Goal: Information Seeking & Learning: Learn about a topic

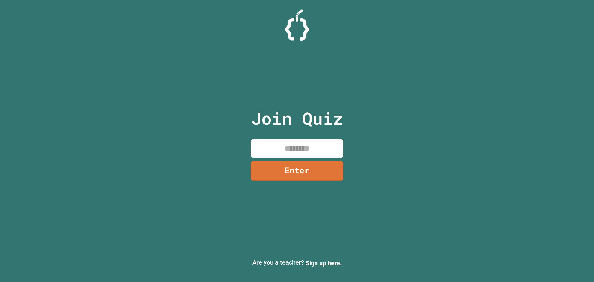
click at [305, 141] on input at bounding box center [296, 148] width 93 height 18
type input "********"
click at [304, 169] on link "Enter" at bounding box center [297, 170] width 94 height 20
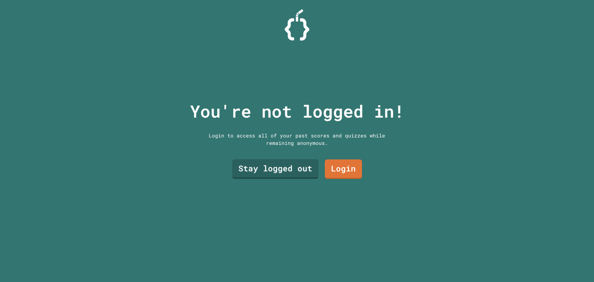
click at [279, 160] on link "Stay logged out" at bounding box center [275, 168] width 86 height 19
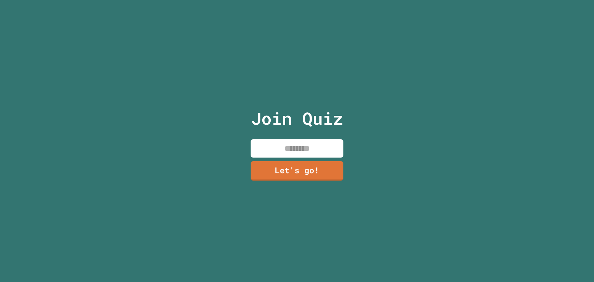
click at [290, 147] on input at bounding box center [296, 148] width 93 height 18
type input "*"
type input "****"
click at [308, 171] on link "Let's go!" at bounding box center [296, 170] width 85 height 20
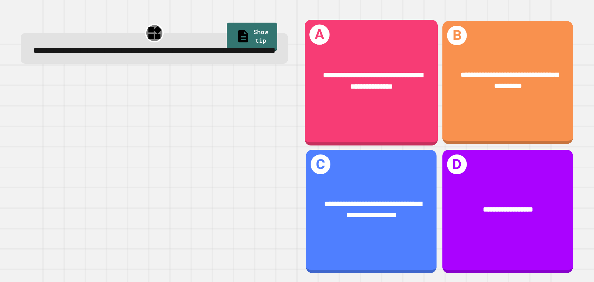
click at [389, 82] on span "**********" at bounding box center [372, 80] width 99 height 19
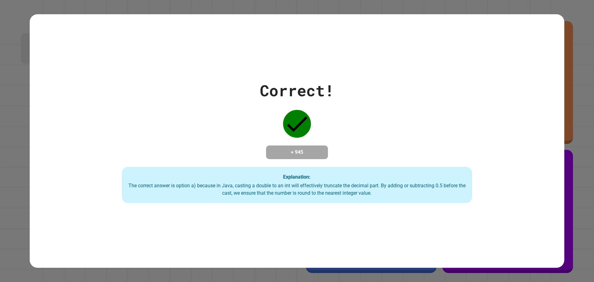
click at [203, 130] on div "Correct! + 945 Explanation: The correct answer is option a) because in Java, ca…" at bounding box center [297, 141] width 500 height 124
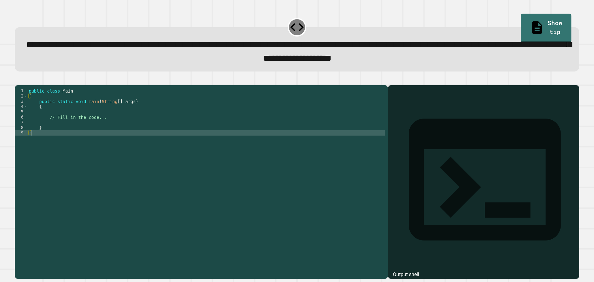
click at [128, 125] on div "public class Main { public static void main ( String [ ] args ) { // Fill in th…" at bounding box center [206, 174] width 357 height 173
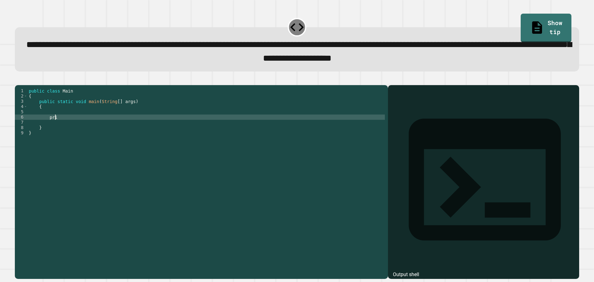
scroll to position [0, 2]
type textarea "*"
click at [139, 127] on div "public class Main { public static void main ( String [ ] args ) { System . out …" at bounding box center [206, 174] width 357 height 173
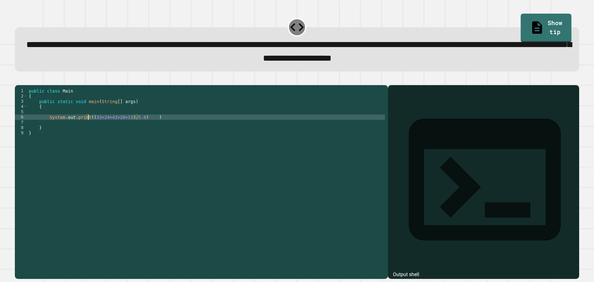
click at [88, 127] on div "public class Main { public static void main ( String [ ] args ) { System . out …" at bounding box center [206, 174] width 357 height 173
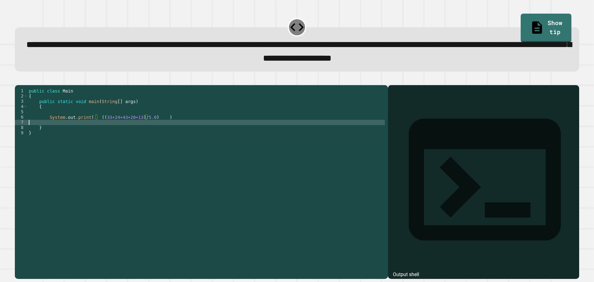
click at [92, 131] on div "public class Main { public static void main ( String [ ] args ) { System . out …" at bounding box center [206, 174] width 357 height 173
click at [152, 128] on div "public class Main { public static void main ( String [ ] args ) { System . out …" at bounding box center [206, 174] width 357 height 173
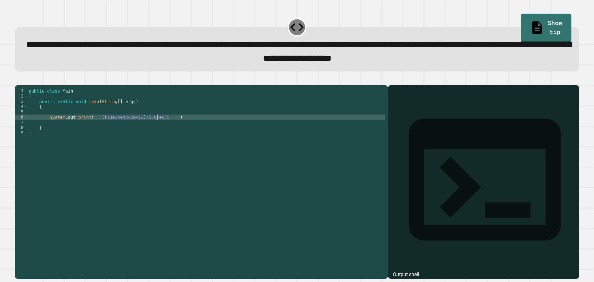
scroll to position [0, 9]
click at [95, 127] on div "public class Main { public static void main ( String [ ] args ) { System . out …" at bounding box center [206, 174] width 357 height 173
click at [193, 127] on div "public class Main { public static void main ( String [ ] args ) { System . out …" at bounding box center [206, 174] width 357 height 173
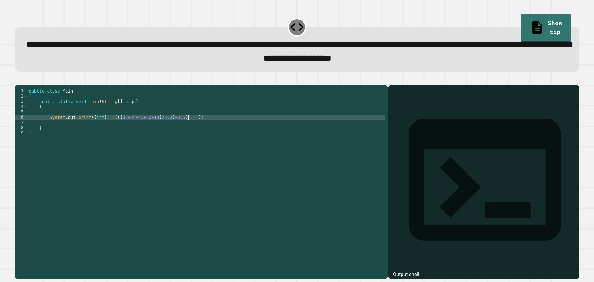
type textarea "**********"
click at [23, 86] on icon "button" at bounding box center [21, 83] width 3 height 4
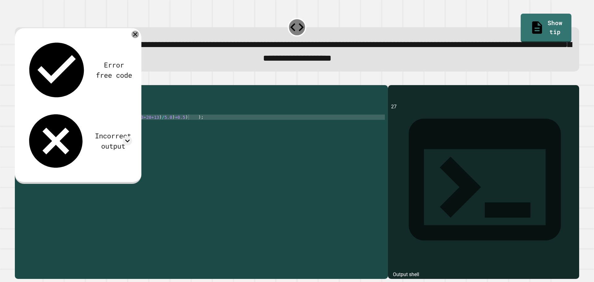
click at [135, 38] on icon at bounding box center [134, 34] width 7 height 7
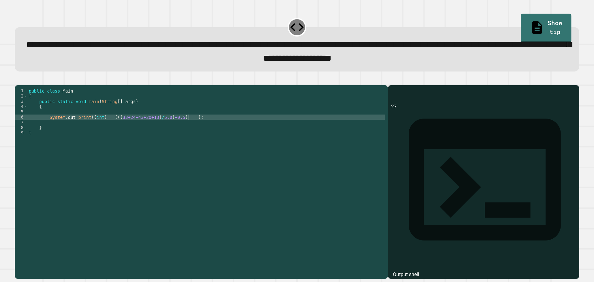
click at [18, 80] on icon "button" at bounding box center [18, 80] width 0 height 0
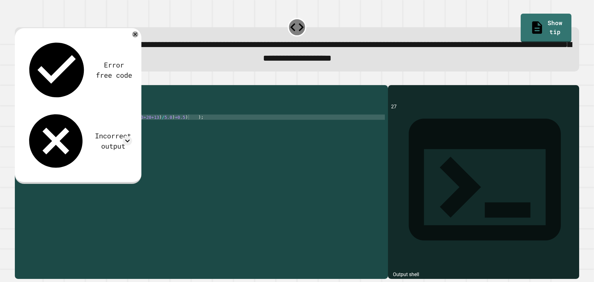
drag, startPoint x: 118, startPoint y: 65, endPoint x: 123, endPoint y: 65, distance: 5.3
click at [119, 109] on div "Incorrect output" at bounding box center [78, 141] width 108 height 64
click at [123, 136] on div at bounding box center [127, 140] width 9 height 9
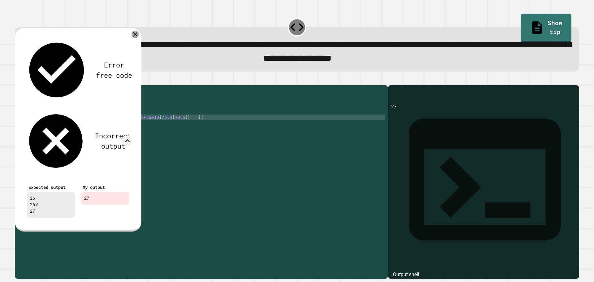
click at [134, 35] on icon at bounding box center [134, 34] width 7 height 7
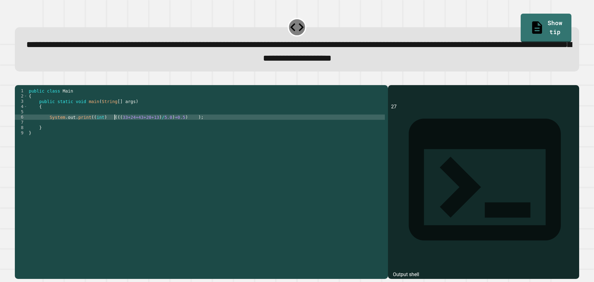
click at [114, 128] on div "public class Main { public static void main ( String [ ] args ) { System . out …" at bounding box center [206, 174] width 357 height 173
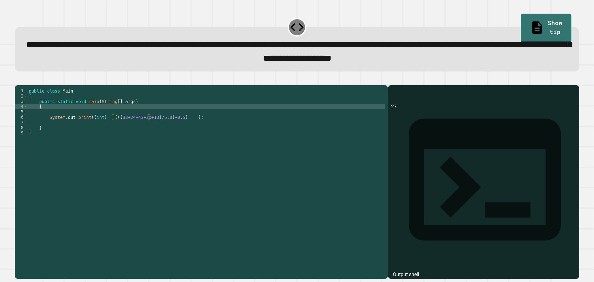
click at [128, 117] on div "public class Main { public static void main ( String [ ] args ) { System . out …" at bounding box center [206, 174] width 357 height 173
click at [140, 118] on div "public class Main { public static void main ( String [ ] args ) { System . out …" at bounding box center [206, 174] width 357 height 173
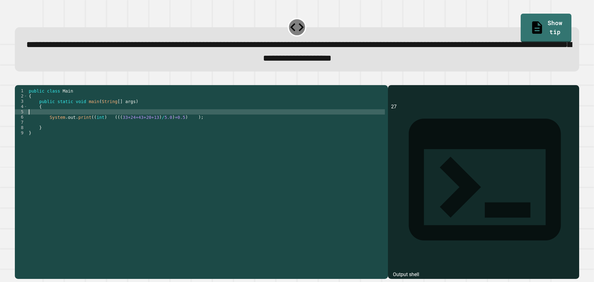
click at [140, 121] on div "public class Main { public static void main ( String [ ] args ) { System . out …" at bounding box center [206, 174] width 357 height 173
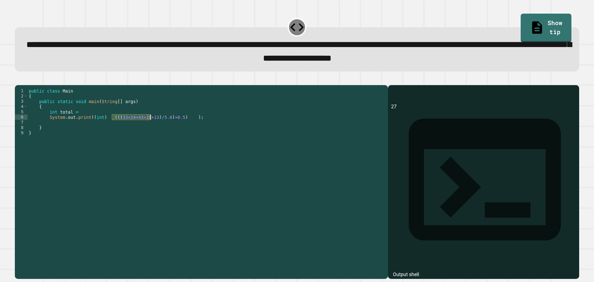
drag, startPoint x: 111, startPoint y: 127, endPoint x: 149, endPoint y: 128, distance: 37.7
click at [149, 128] on div "public class Main { public static void main ( String [ ] args ) { int total = S…" at bounding box center [206, 174] width 357 height 173
click at [149, 128] on div "public class Main { public static void main ( String [ ] args ) { int total = S…" at bounding box center [206, 169] width 357 height 163
drag, startPoint x: 149, startPoint y: 127, endPoint x: 115, endPoint y: 127, distance: 33.7
click at [115, 127] on div "public class Main { public static void main ( String [ ] args ) { int total = S…" at bounding box center [206, 174] width 357 height 173
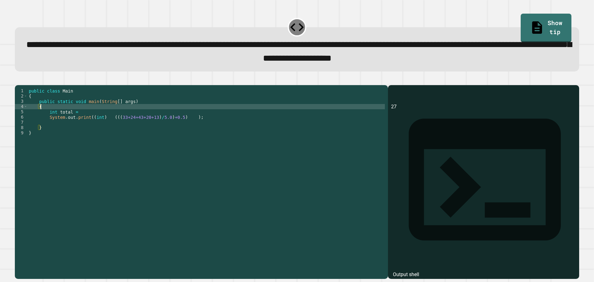
click at [98, 119] on div "public class Main { public static void main ( String [ ] args ) { int total = S…" at bounding box center [206, 174] width 357 height 173
click at [99, 122] on div "public class Main { public static void main ( String [ ] args ) { int total = S…" at bounding box center [206, 174] width 357 height 173
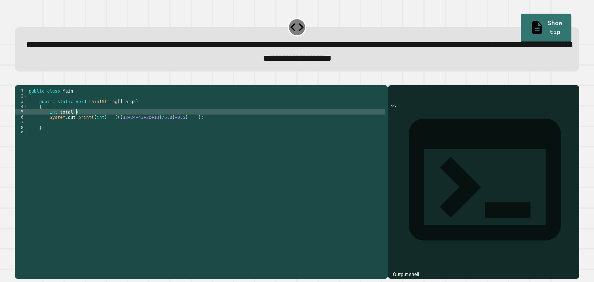
paste textarea "**********"
type textarea "**********"
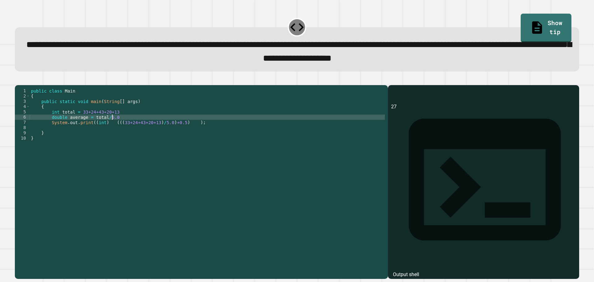
scroll to position [0, 6]
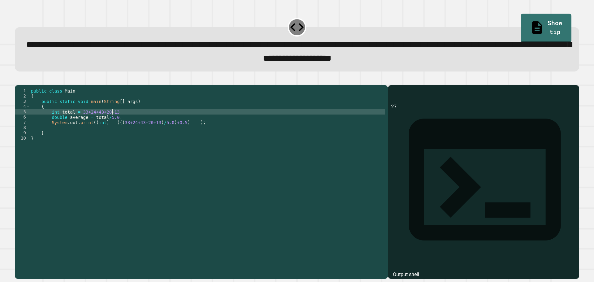
click at [142, 121] on div "public class Main { public static void main ( String [ ] args ) { int total = 3…" at bounding box center [207, 174] width 355 height 173
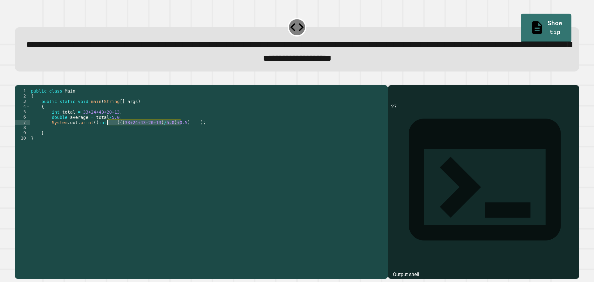
drag, startPoint x: 182, startPoint y: 134, endPoint x: 106, endPoint y: 133, distance: 75.4
click at [106, 133] on div "public class Main { public static void main ( String [ ] args ) { int total = 3…" at bounding box center [207, 174] width 355 height 173
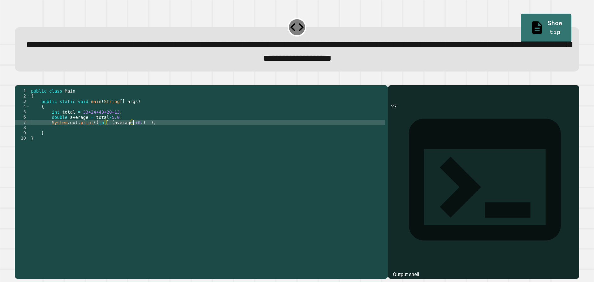
scroll to position [0, 7]
click at [18, 80] on icon "button" at bounding box center [18, 80] width 0 height 0
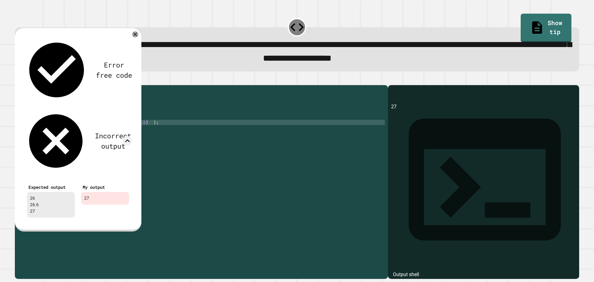
click at [133, 36] on icon at bounding box center [135, 34] width 6 height 6
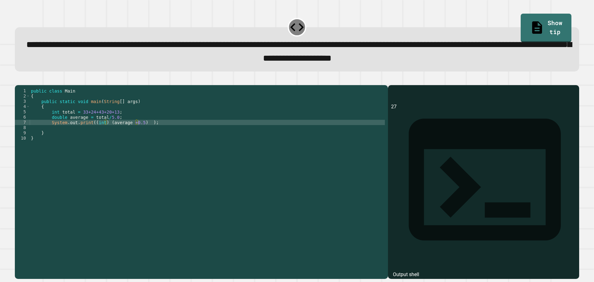
click at [152, 124] on div "public class Main { public static void main ( String [ ] args ) { int total = 3…" at bounding box center [207, 174] width 355 height 173
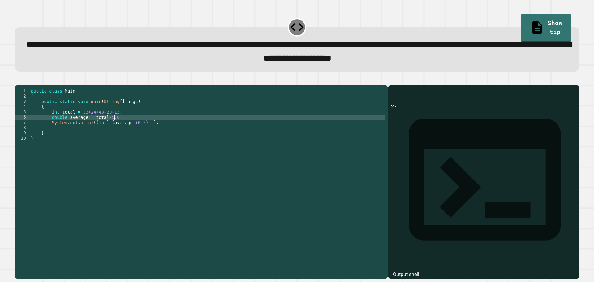
type textarea "**********"
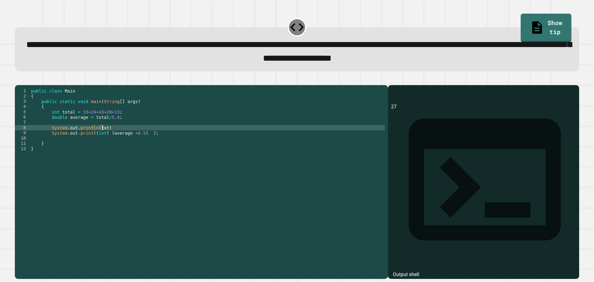
scroll to position [0, 5]
type textarea "**********"
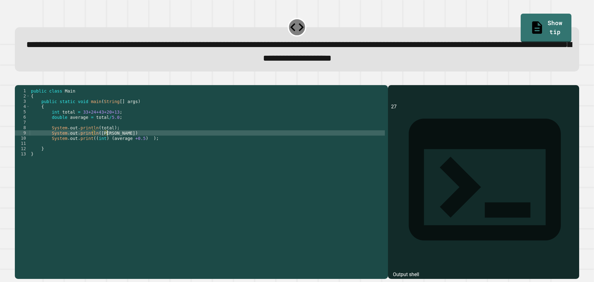
scroll to position [0, 6]
click at [18, 80] on button "button" at bounding box center [18, 80] width 0 height 0
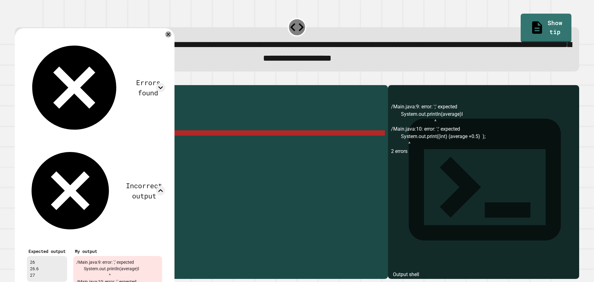
click at [174, 32] on div "Errors found /Main.java:9: error: ';' expected System.out.println(average)l ^ /…" at bounding box center [95, 174] width 160 height 293
click at [172, 34] on icon at bounding box center [168, 34] width 7 height 7
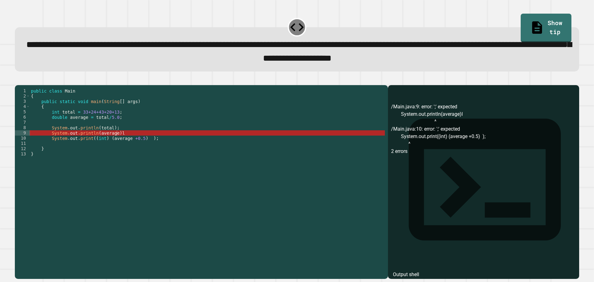
click at [91, 143] on div "public class Main { public static void main ( String [ ] args ) { int total = 3…" at bounding box center [207, 174] width 355 height 173
click at [124, 143] on div "public class Main { public static void main ( String [ ] args ) { int total = 3…" at bounding box center [207, 174] width 355 height 173
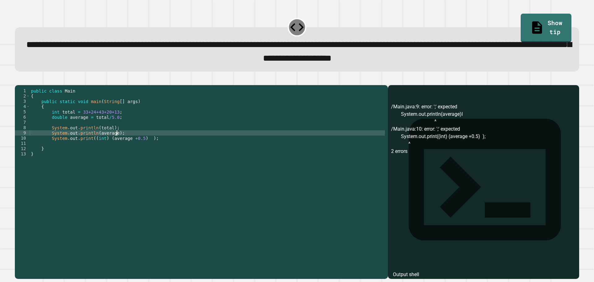
click at [18, 80] on button "button" at bounding box center [18, 80] width 0 height 0
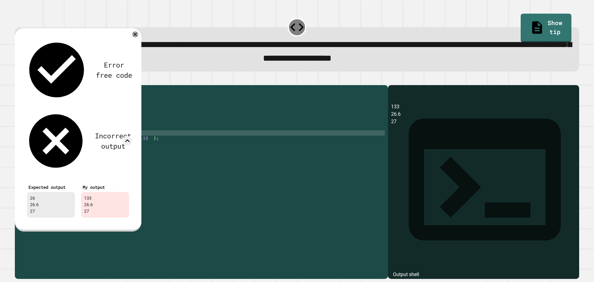
click at [131, 36] on div "Error free code 133 26.6 27 Incorrect output Expected output 26 26.6 27 My outp…" at bounding box center [78, 129] width 114 height 190
click at [136, 42] on div "Error free code 133 26.6 27 Incorrect output Expected output 26 26.6 27 My outp…" at bounding box center [78, 129] width 126 height 203
click at [136, 40] on div "Error free code 133 26.6 27 Incorrect output Expected output 26 26.6 27 My outp…" at bounding box center [78, 129] width 126 height 203
click at [135, 39] on div "Error free code 133 26.6 27 Incorrect output Expected output 26 26.6 27 My outp…" at bounding box center [78, 129] width 126 height 203
click at [135, 37] on icon at bounding box center [135, 34] width 7 height 7
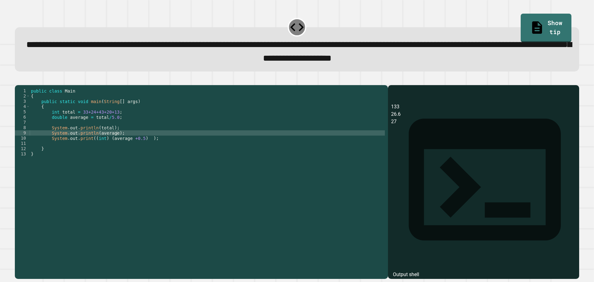
scroll to position [0, 1]
click at [109, 134] on div "public class Main { public static void main ( String [ ] args ) { int total = 3…" at bounding box center [207, 174] width 355 height 173
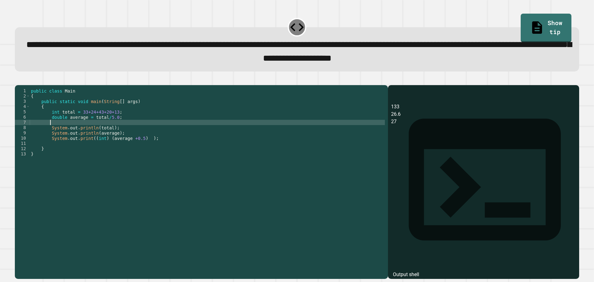
click at [102, 140] on div "public class Main { public static void main ( String [ ] args ) { int total = 3…" at bounding box center [207, 174] width 355 height 173
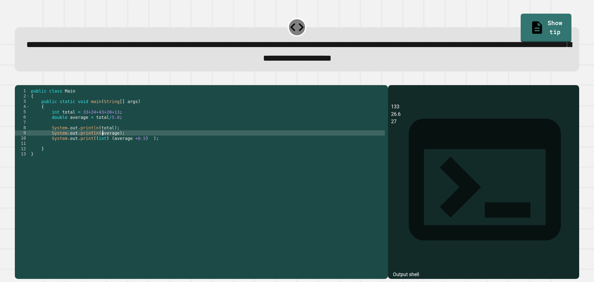
click at [102, 140] on div "public class Main { public static void main ( String [ ] args ) { int total = 3…" at bounding box center [207, 174] width 355 height 173
click at [24, 85] on icon "button" at bounding box center [21, 83] width 3 height 4
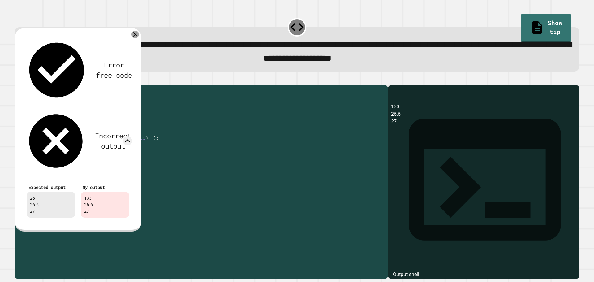
click at [133, 37] on icon at bounding box center [134, 34] width 7 height 7
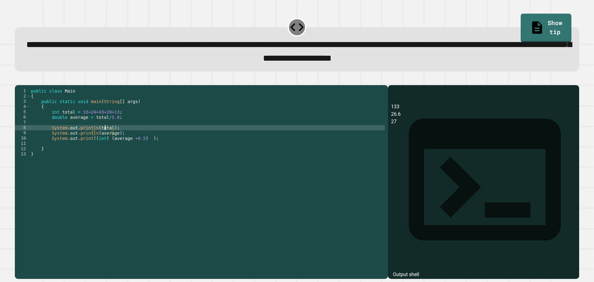
click at [105, 137] on div "public class Main { public static void main ( String [ ] args ) { int total = 3…" at bounding box center [207, 174] width 355 height 173
type textarea "**********"
click at [18, 80] on icon "button" at bounding box center [18, 80] width 0 height 0
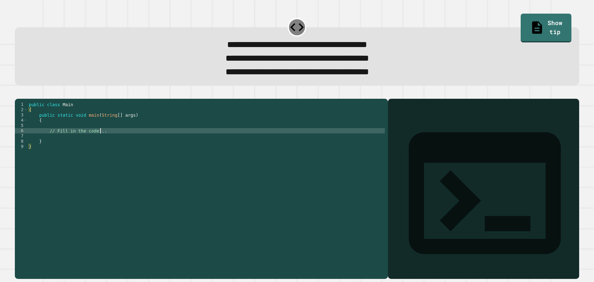
click at [179, 142] on div "public class Main { public static void main ( String [ ] args ) { // Fill in th…" at bounding box center [206, 181] width 357 height 158
drag, startPoint x: 103, startPoint y: 144, endPoint x: 46, endPoint y: 142, distance: 56.6
click at [46, 142] on div "public class Main { public static void main ( String [ ] args ) { // Fill in th…" at bounding box center [206, 181] width 357 height 158
type textarea "**********"
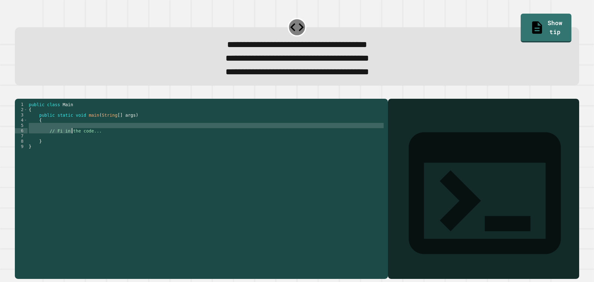
drag, startPoint x: 114, startPoint y: 139, endPoint x: 72, endPoint y: 141, distance: 41.8
click at [72, 141] on div "public class Main { public static void main ( String [ ] args ) { // Fi in the …" at bounding box center [206, 181] width 357 height 158
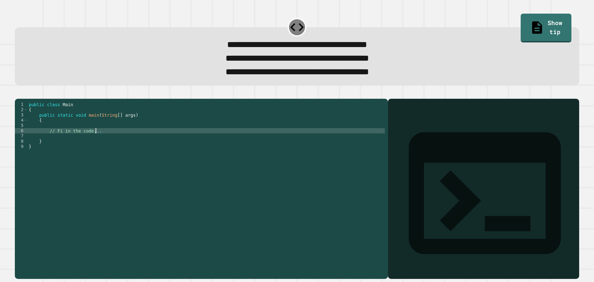
click at [100, 141] on div "public class Main { public static void main ( String [ ] args ) { // Fi in the …" at bounding box center [206, 181] width 357 height 158
drag, startPoint x: 100, startPoint y: 141, endPoint x: 48, endPoint y: 142, distance: 52.3
click at [48, 142] on div "public class Main { public static void main ( String [ ] args ) { // Fi in the …" at bounding box center [206, 181] width 357 height 158
click at [91, 140] on div "public class Main { public static void main ( String [ ] args ) { } }" at bounding box center [206, 181] width 357 height 158
click at [95, 137] on div "public class Main { public static void main ( String [ ] args ) { } }" at bounding box center [206, 181] width 357 height 158
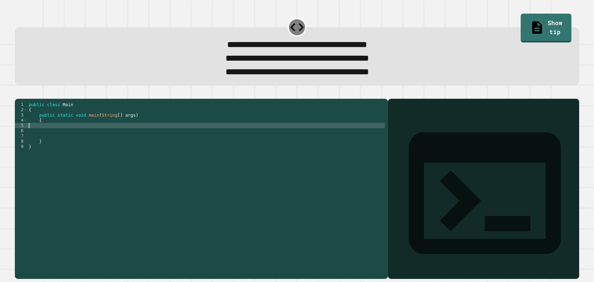
click at [124, 133] on div "public class Main { public static void main ( String [ ] args ) { } }" at bounding box center [206, 181] width 357 height 158
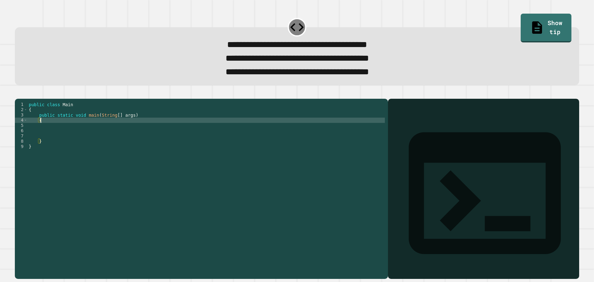
type textarea "*"
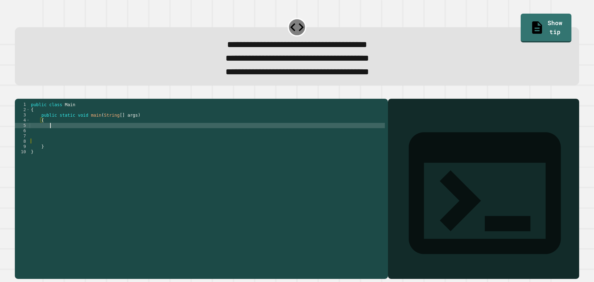
scroll to position [0, 1]
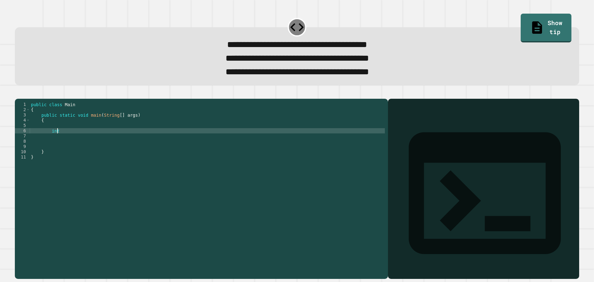
type textarea "*"
type textarea "**********"
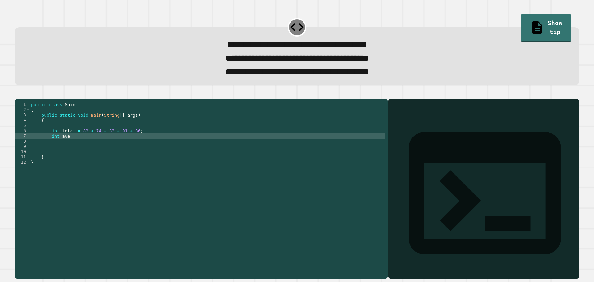
scroll to position [0, 2]
type textarea "*"
type textarea "**********"
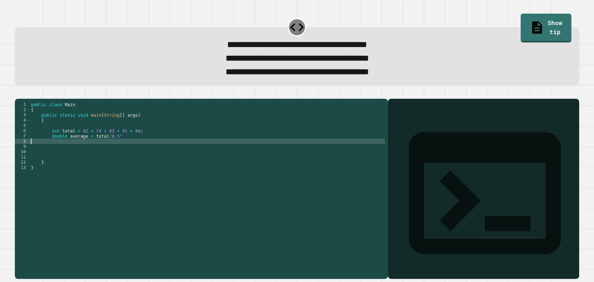
scroll to position [0, 0]
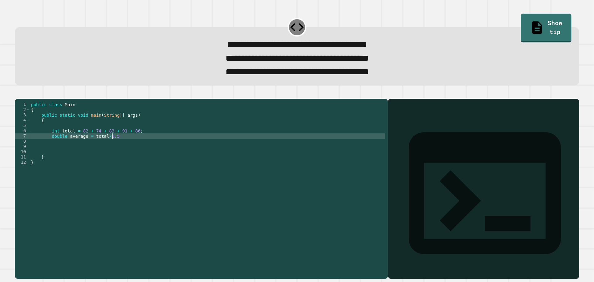
type textarea "**********"
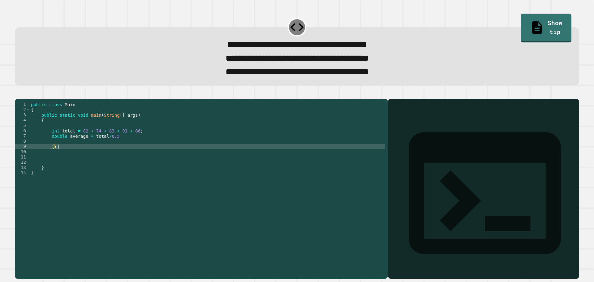
type textarea "**"
type textarea "**********"
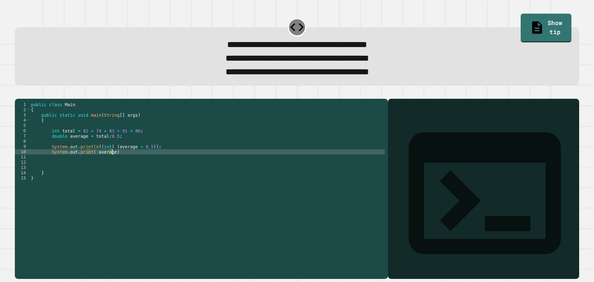
scroll to position [0, 6]
click at [18, 93] on button "button" at bounding box center [18, 93] width 0 height 0
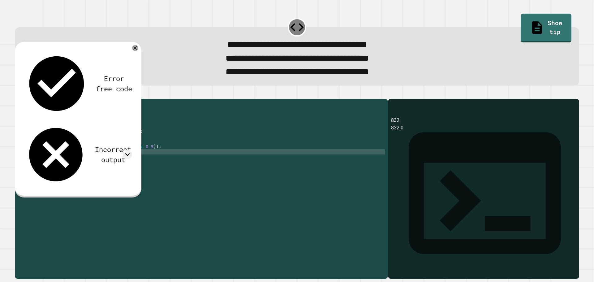
click at [119, 122] on div "Incorrect output" at bounding box center [78, 154] width 108 height 64
click at [123, 150] on div at bounding box center [127, 154] width 9 height 9
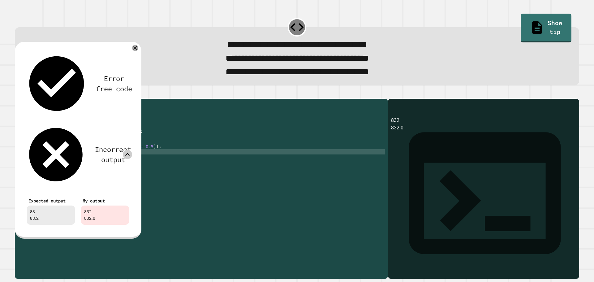
click at [126, 150] on icon at bounding box center [127, 154] width 9 height 9
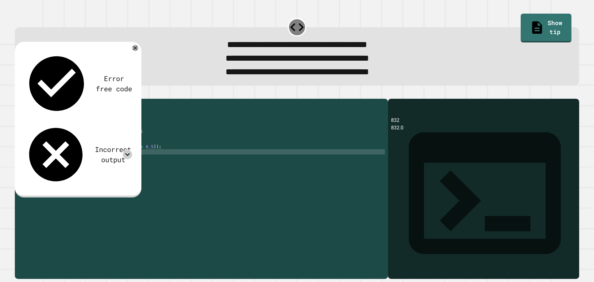
click at [126, 150] on icon at bounding box center [127, 154] width 9 height 9
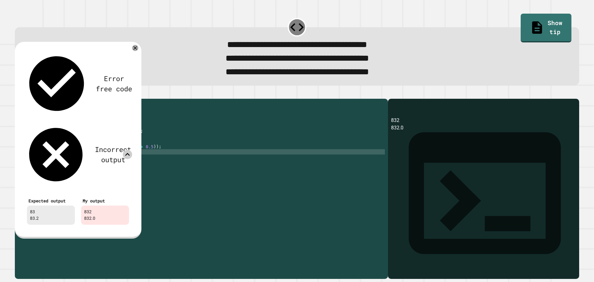
click at [112, 148] on div "public class Main { public static void main ( String [ ] args ) { int total = 8…" at bounding box center [207, 181] width 355 height 158
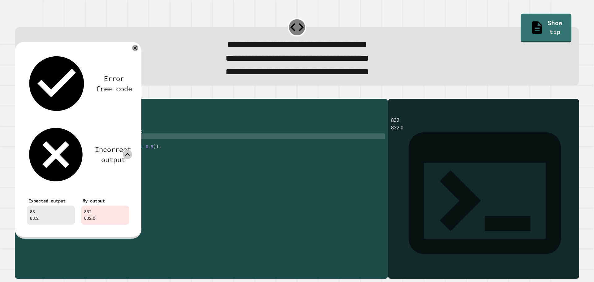
scroll to position [0, 5]
click at [137, 52] on icon at bounding box center [134, 47] width 7 height 7
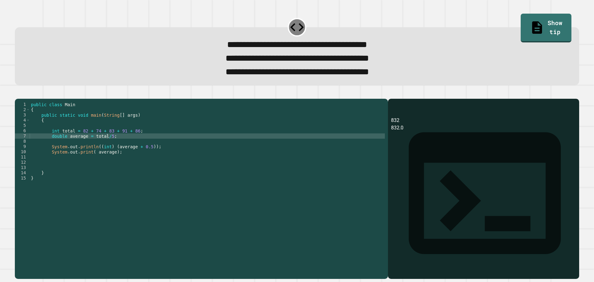
drag, startPoint x: 31, startPoint y: 100, endPoint x: 27, endPoint y: 100, distance: 4.0
click at [27, 99] on div at bounding box center [297, 94] width 564 height 7
click at [18, 93] on icon "button" at bounding box center [18, 93] width 0 height 0
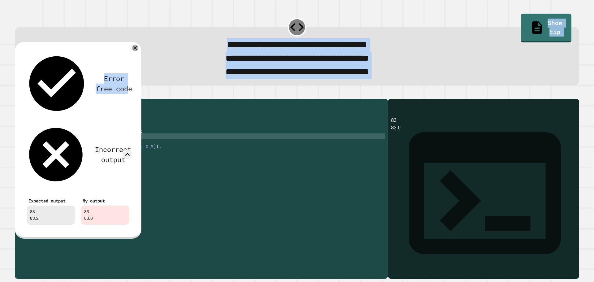
drag, startPoint x: 98, startPoint y: 52, endPoint x: 130, endPoint y: 34, distance: 35.9
click at [130, 34] on div "**********" at bounding box center [297, 147] width 570 height 270
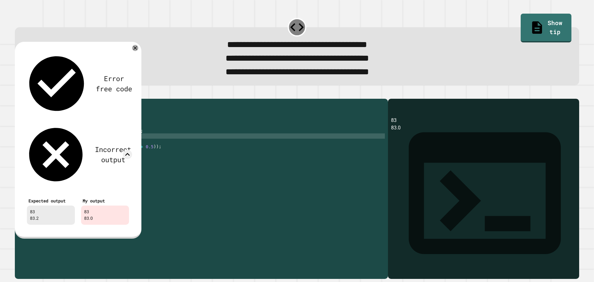
click at [116, 61] on div "Error free code" at bounding box center [78, 84] width 108 height 66
click at [110, 165] on div "public class Main { public static void main ( String [ ] args ) { int total = 8…" at bounding box center [207, 181] width 355 height 158
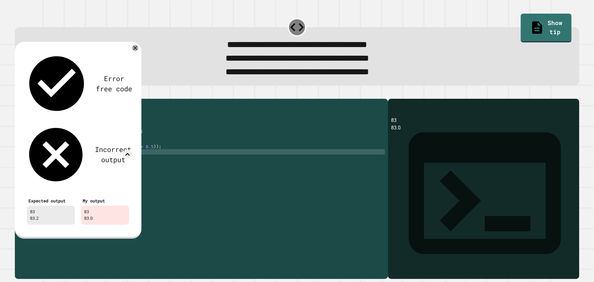
scroll to position [0, 6]
type textarea "**********"
click at [131, 53] on div "Error free code 83 83.0 Incorrect output Expected output 83 83.2 My output 83 8…" at bounding box center [78, 139] width 114 height 183
click at [133, 52] on icon at bounding box center [134, 47] width 7 height 7
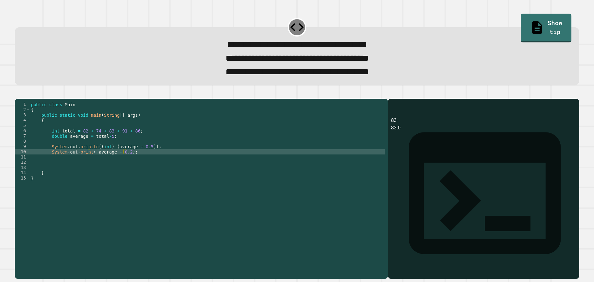
click at [29, 96] on div at bounding box center [297, 94] width 564 height 7
click at [18, 93] on button "button" at bounding box center [18, 93] width 0 height 0
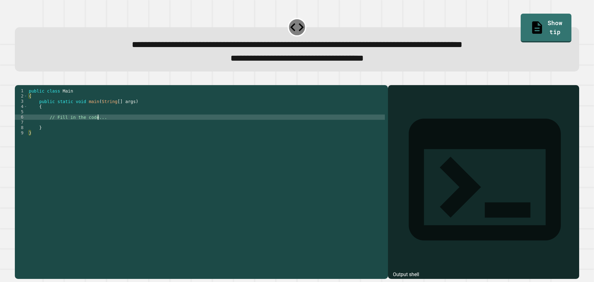
click at [98, 126] on div "public class Main { public static void main ( String [ ] args ) { // Fill in th…" at bounding box center [206, 174] width 357 height 173
drag, startPoint x: 106, startPoint y: 128, endPoint x: 48, endPoint y: 130, distance: 57.9
click at [48, 130] on div "public class Main { public static void main ( String [ ] args ) { // Fill in th…" at bounding box center [206, 174] width 357 height 173
click at [199, 147] on div "public class Main { public static void main ( String [ ] args ) { // Fill in th…" at bounding box center [206, 174] width 357 height 173
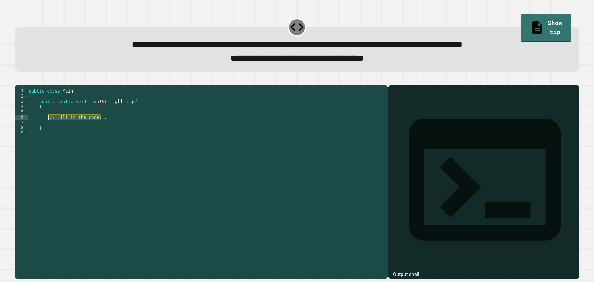
drag, startPoint x: 119, startPoint y: 127, endPoint x: 47, endPoint y: 127, distance: 72.0
click at [47, 127] on div "public class Main { public static void main ( String [ ] args ) { // Fill in th…" at bounding box center [206, 174] width 357 height 173
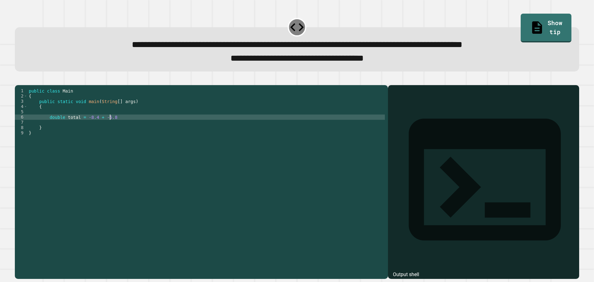
scroll to position [0, 6]
type textarea "**********"
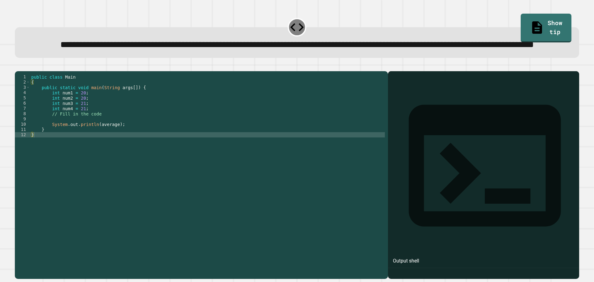
click at [97, 140] on div "public class Main { public static void main ( String args [ ]) { int num1 = 20 …" at bounding box center [207, 160] width 355 height 173
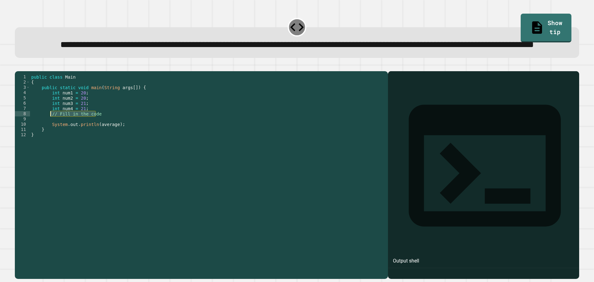
drag, startPoint x: 105, startPoint y: 139, endPoint x: 51, endPoint y: 139, distance: 53.5
click at [51, 139] on div "public class Main { public static void main ( String args [ ]) { int num1 = 20 …" at bounding box center [207, 160] width 355 height 173
type textarea "**********"
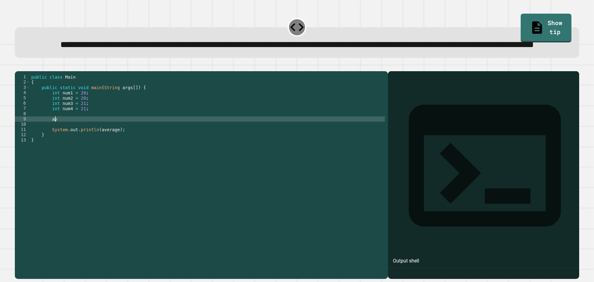
type textarea "*"
type textarea "**********"
click at [18, 66] on button "button" at bounding box center [18, 66] width 0 height 0
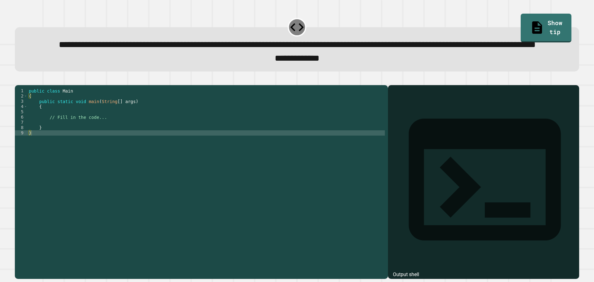
click at [161, 144] on div "public class Main { public static void main ( String [ ] args ) { // Fill in th…" at bounding box center [206, 167] width 357 height 158
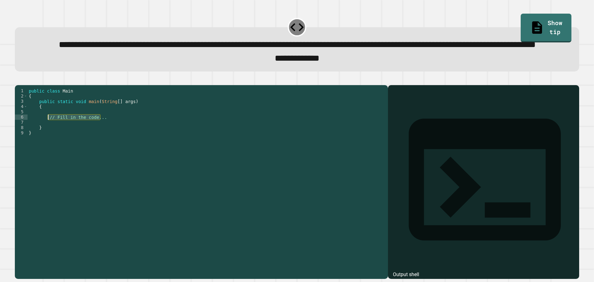
drag, startPoint x: 114, startPoint y: 143, endPoint x: 48, endPoint y: 143, distance: 66.2
click at [48, 143] on div "public class Main { public static void main ( String [ ] args ) { // Fill in th…" at bounding box center [206, 167] width 357 height 158
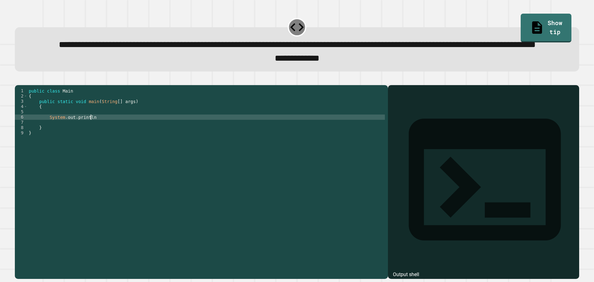
scroll to position [0, 4]
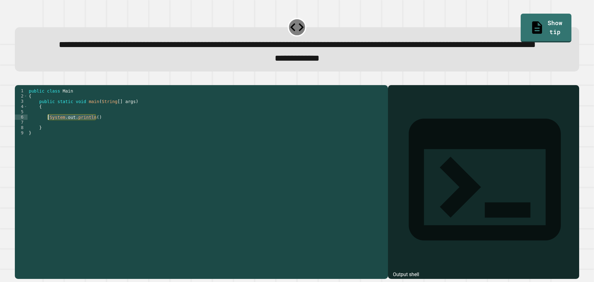
paste textarea "Cursor at row 6"
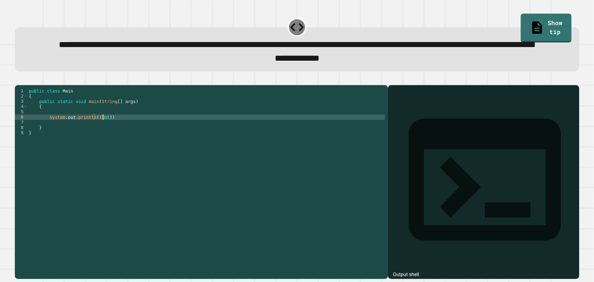
scroll to position [0, 5]
type textarea "**********"
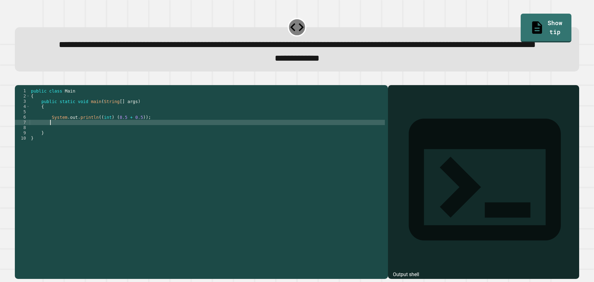
scroll to position [0, 1]
paste textarea "**********"
click at [94, 147] on div "public class Main { public static void main ( String [ ] args ) { System . out …" at bounding box center [207, 167] width 355 height 158
type textarea "**********"
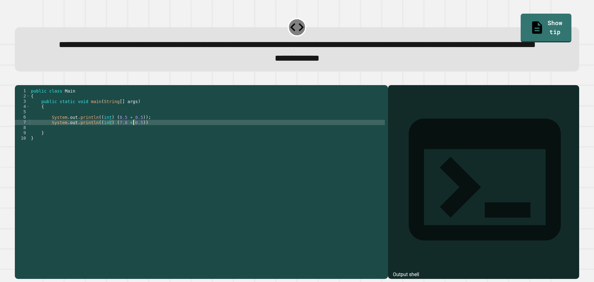
scroll to position [0, 7]
type textarea "**********"
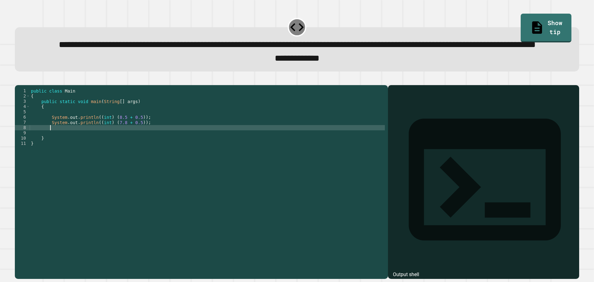
scroll to position [0, 1]
paste textarea "**********"
drag, startPoint x: 31, startPoint y: 102, endPoint x: 27, endPoint y: 102, distance: 4.0
click at [30, 85] on div at bounding box center [297, 81] width 564 height 7
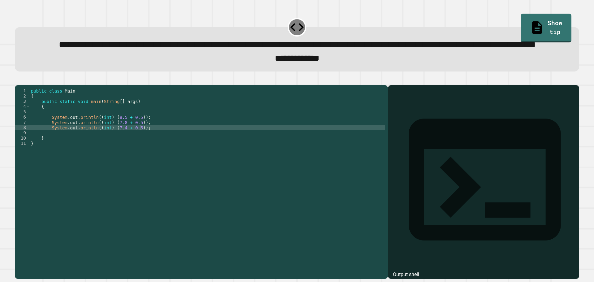
click at [18, 80] on icon "button" at bounding box center [18, 80] width 0 height 0
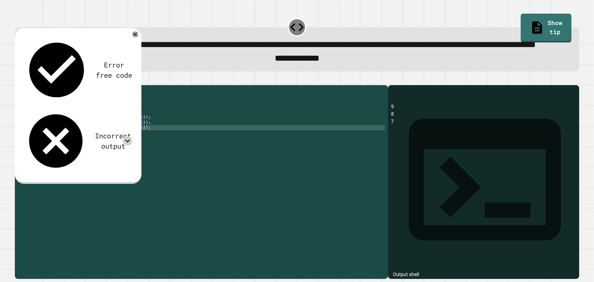
click at [126, 136] on icon at bounding box center [127, 140] width 9 height 9
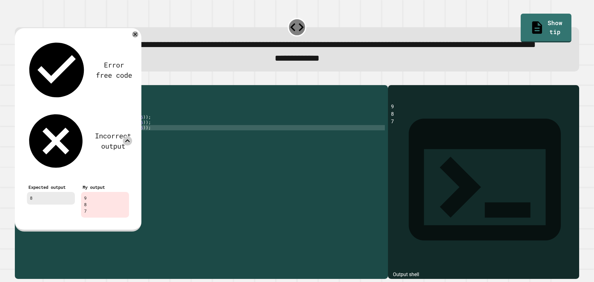
click at [131, 52] on div "Error free code 9 8 7 Incorrect output Expected output 8 My output 9 8 7" at bounding box center [78, 129] width 114 height 190
click at [136, 38] on icon at bounding box center [134, 34] width 7 height 7
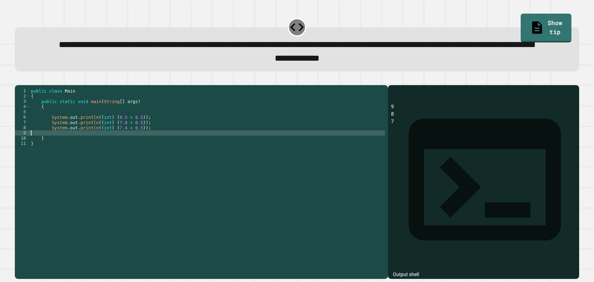
scroll to position [0, 0]
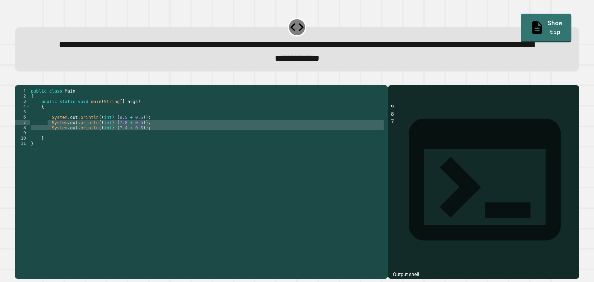
drag, startPoint x: 145, startPoint y: 155, endPoint x: 46, endPoint y: 147, distance: 99.3
click at [46, 147] on div "public class Main { public static void main ( String [ ] args ) { System . out …" at bounding box center [207, 167] width 355 height 158
type textarea "**********"
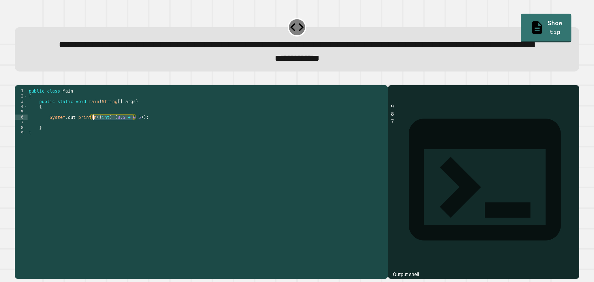
drag, startPoint x: 134, startPoint y: 141, endPoint x: 94, endPoint y: 142, distance: 40.2
click at [94, 142] on div "public class Main { public static void main ( String [ ] args ) { System . out …" at bounding box center [206, 167] width 357 height 158
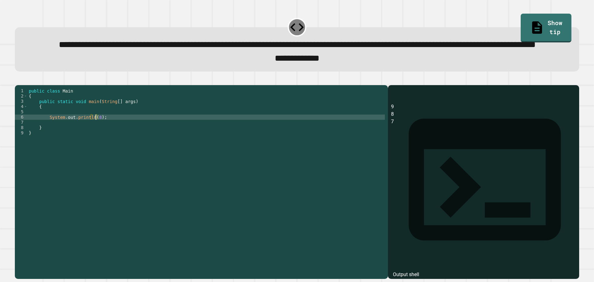
type textarea "**********"
click at [18, 80] on button "button" at bounding box center [18, 80] width 0 height 0
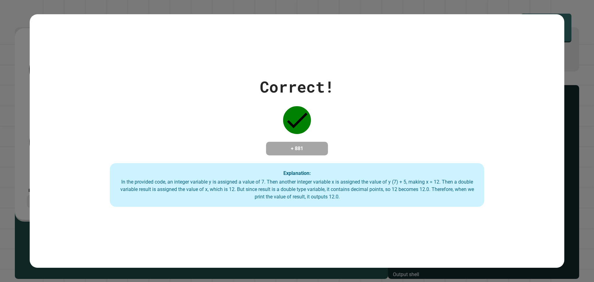
click at [482, 158] on div "Correct! + 881 Explanation: In the provided code, an integer variable y is assi…" at bounding box center [297, 141] width 534 height 132
